Goal: Navigation & Orientation: Find specific page/section

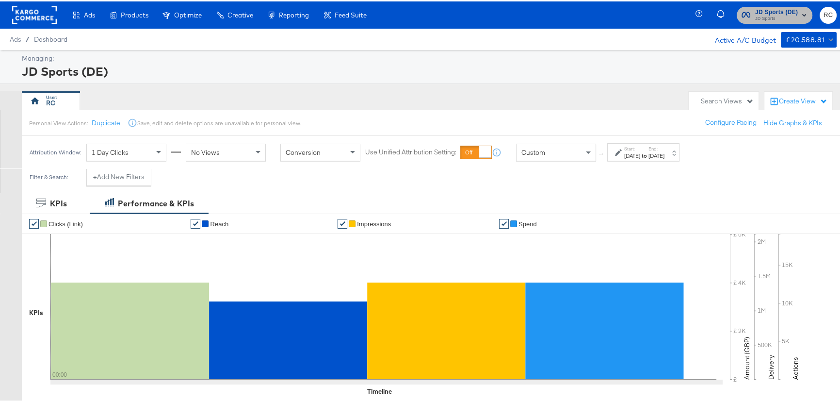
click at [786, 14] on span "JD Sports" at bounding box center [776, 18] width 43 height 8
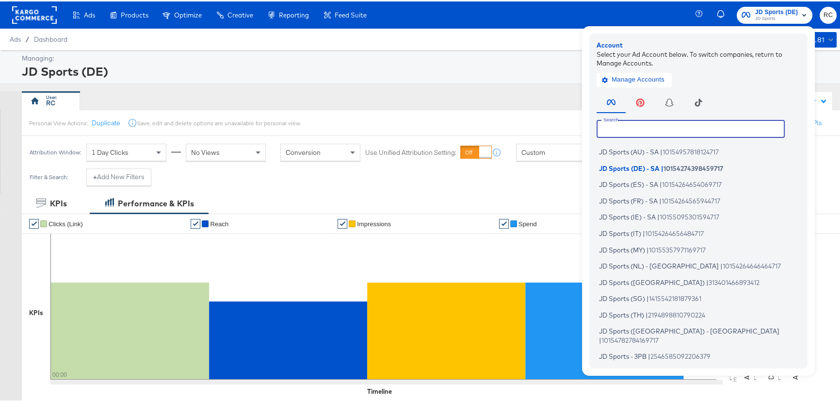
click at [680, 122] on input "text" at bounding box center [691, 126] width 188 height 17
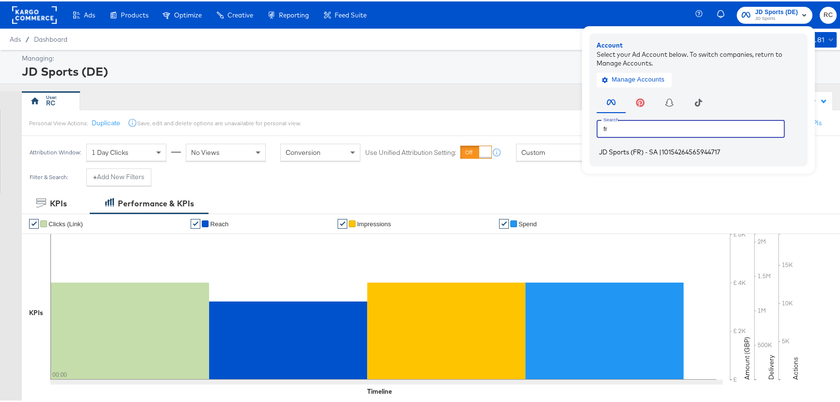
type input "fr"
click at [646, 151] on span "JD Sports (FR) - SA" at bounding box center [628, 150] width 59 height 8
